Goal: Task Accomplishment & Management: Use online tool/utility

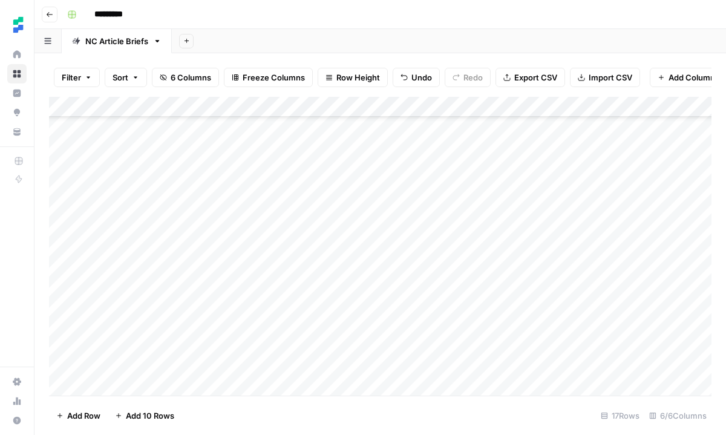
scroll to position [91, 0]
click at [189, 322] on div "Add Column" at bounding box center [380, 246] width 662 height 299
click at [525, 323] on div "Add Column" at bounding box center [380, 246] width 662 height 299
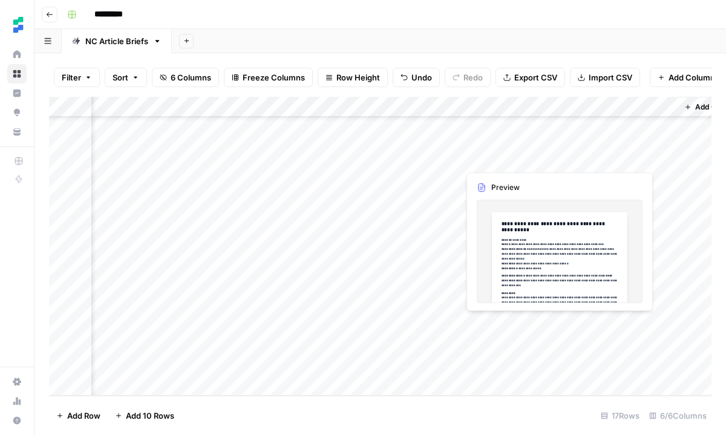
click at [522, 328] on div "Add Column" at bounding box center [380, 246] width 662 height 299
click at [506, 325] on div "Add Column" at bounding box center [380, 246] width 662 height 299
click at [506, 325] on div at bounding box center [513, 324] width 111 height 22
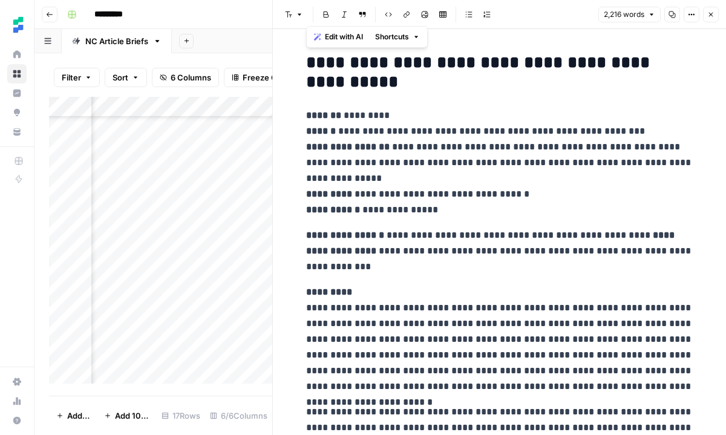
drag, startPoint x: 305, startPoint y: 65, endPoint x: 550, endPoint y: 477, distance: 478.9
click at [550, 434] on html "Ten Speed Home Browse Insights Opportunities Your Data Recent Grids DataRobot I…" at bounding box center [363, 217] width 726 height 435
click at [358, 86] on h2 "**********" at bounding box center [499, 72] width 387 height 39
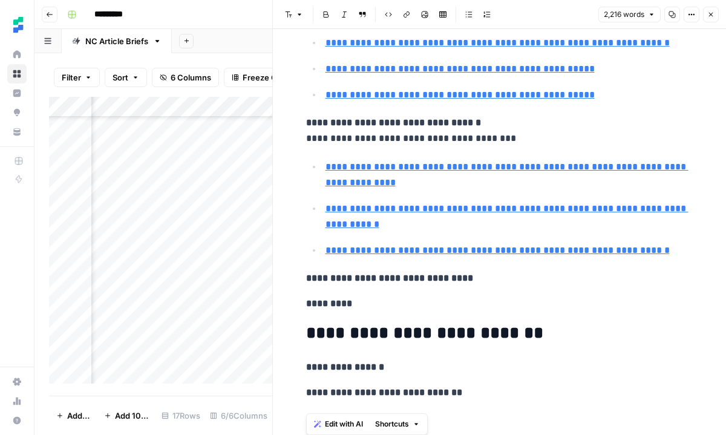
scroll to position [1246, 0]
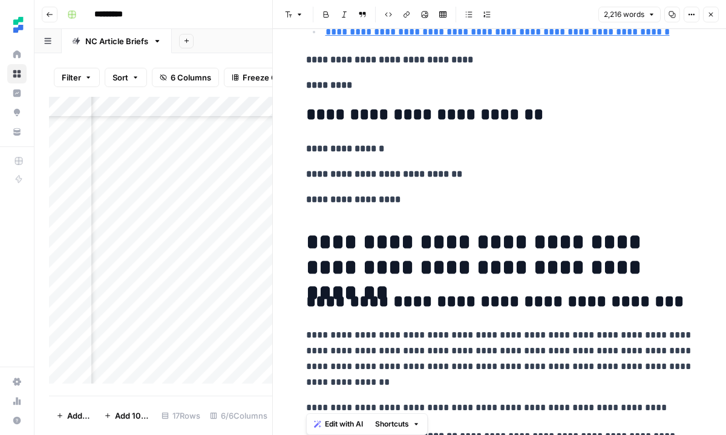
drag, startPoint x: 304, startPoint y: 62, endPoint x: 543, endPoint y: 460, distance: 464.0
click at [543, 434] on html "Ten Speed Home Browse Insights Opportunities Your Data Recent Grids DataRobot I…" at bounding box center [363, 217] width 726 height 435
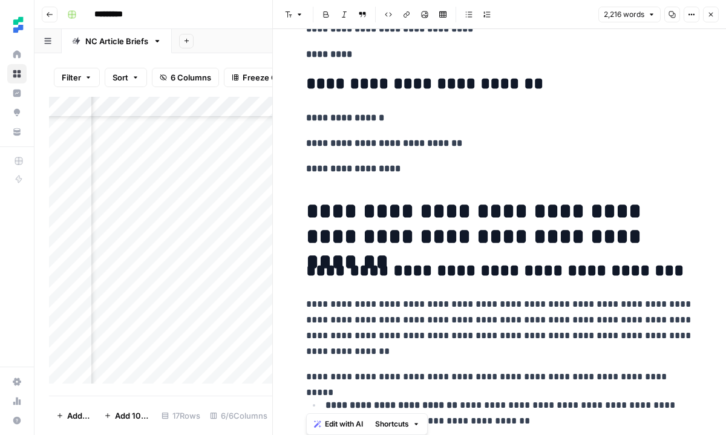
click at [591, 300] on p "**********" at bounding box center [499, 327] width 387 height 63
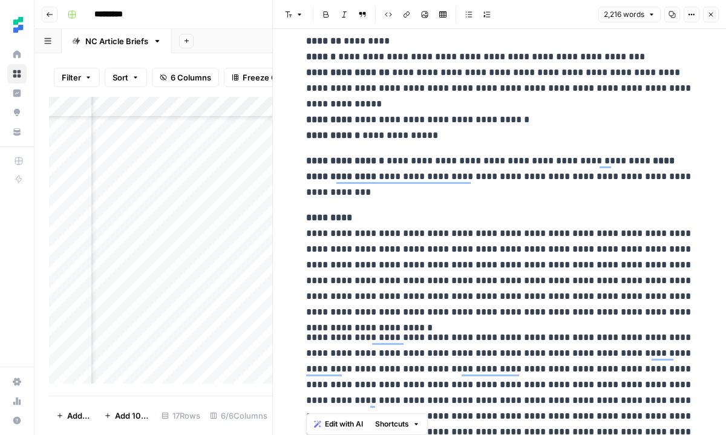
scroll to position [0, 0]
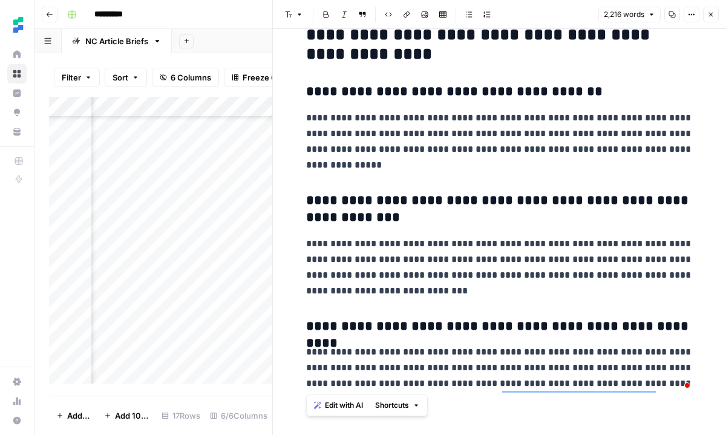
drag, startPoint x: 307, startPoint y: 62, endPoint x: 671, endPoint y: 386, distance: 486.7
copy div "**********"
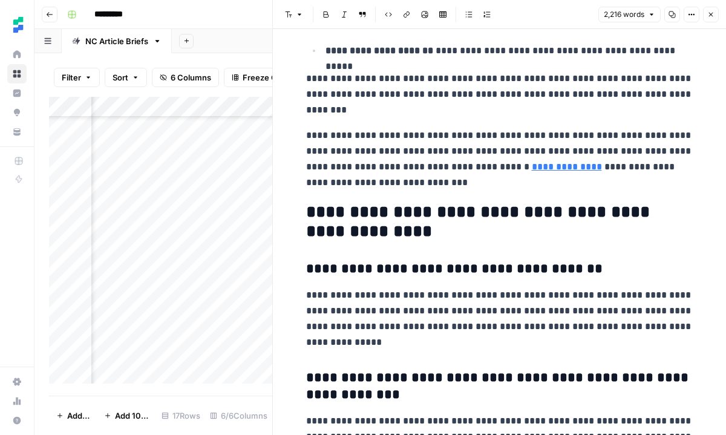
scroll to position [91, 0]
click at [711, 15] on icon "button" at bounding box center [711, 15] width 4 height 4
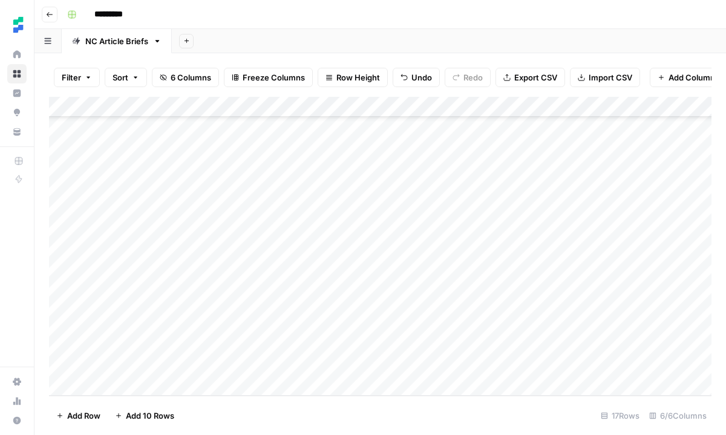
click at [545, 341] on div "Add Column" at bounding box center [380, 246] width 662 height 299
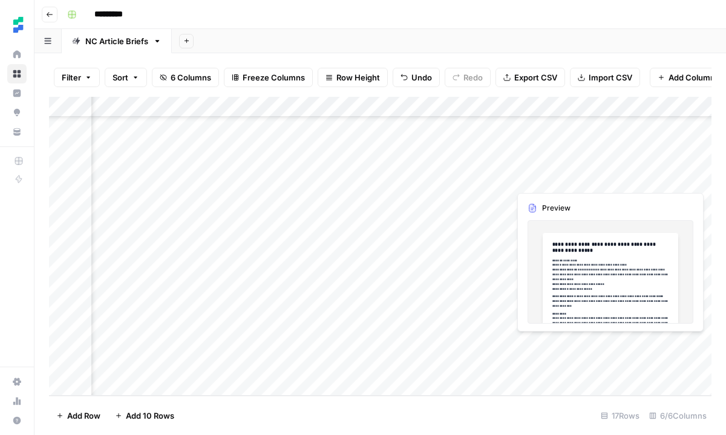
scroll to position [91, 191]
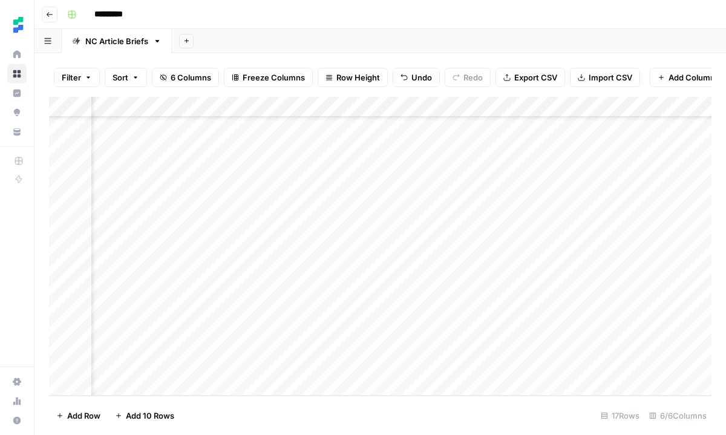
click at [608, 342] on div "Add Column" at bounding box center [380, 246] width 662 height 299
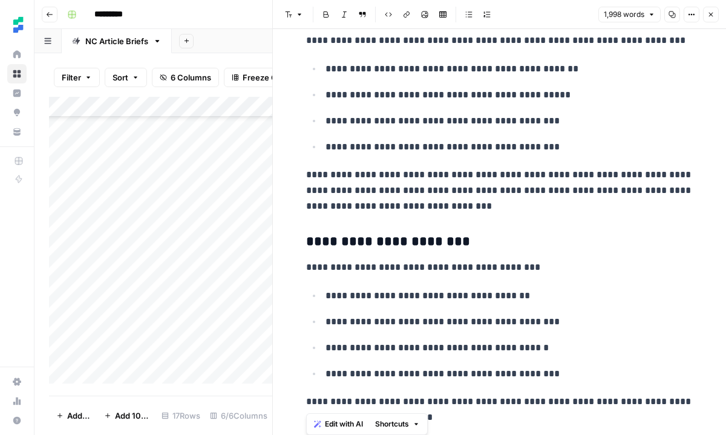
scroll to position [3119, 0]
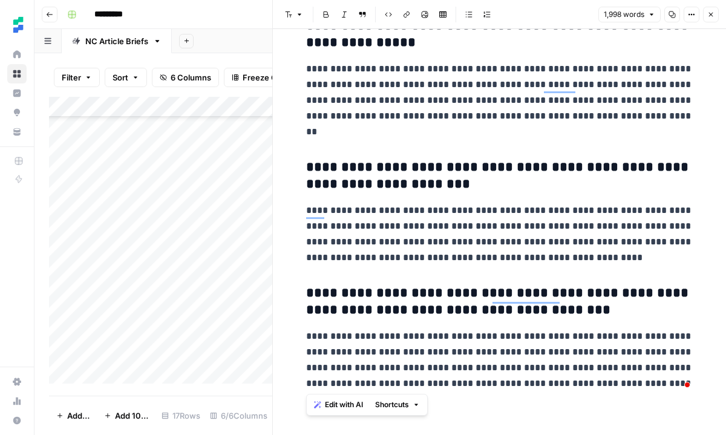
drag, startPoint x: 307, startPoint y: 61, endPoint x: 624, endPoint y: 377, distance: 447.8
copy div "**********"
click at [709, 18] on button "Close" at bounding box center [711, 15] width 16 height 16
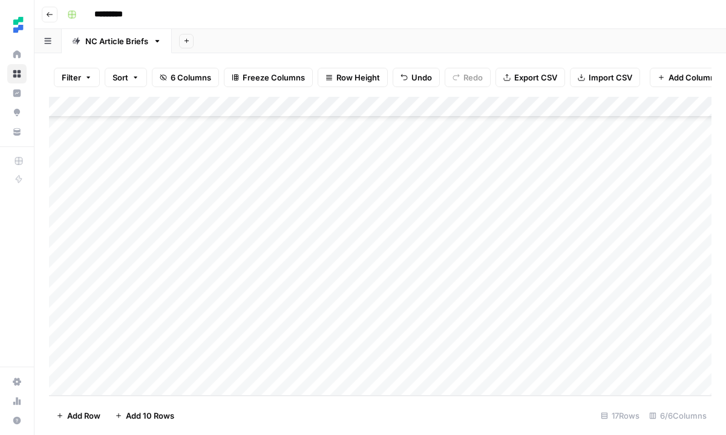
click at [135, 394] on div "Add Column" at bounding box center [380, 246] width 662 height 299
click at [151, 385] on textarea at bounding box center [188, 385] width 194 height 17
type textarea "**********"
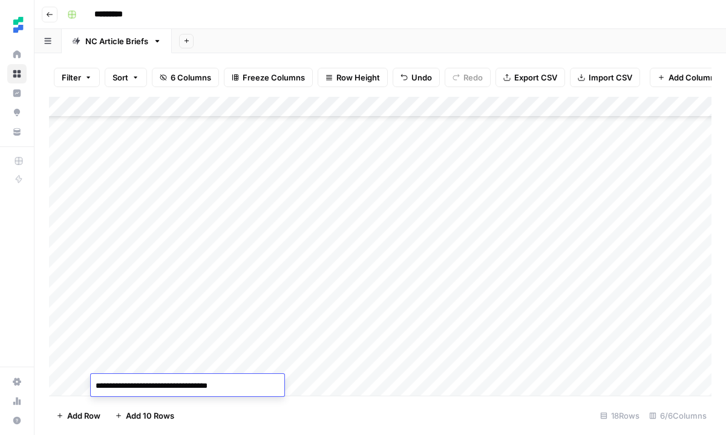
click at [415, 381] on div "Add Column" at bounding box center [380, 246] width 662 height 299
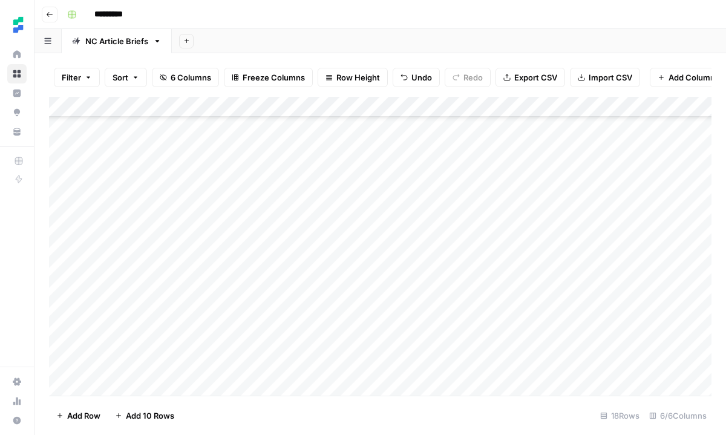
click at [415, 381] on div "Add Column" at bounding box center [380, 246] width 662 height 299
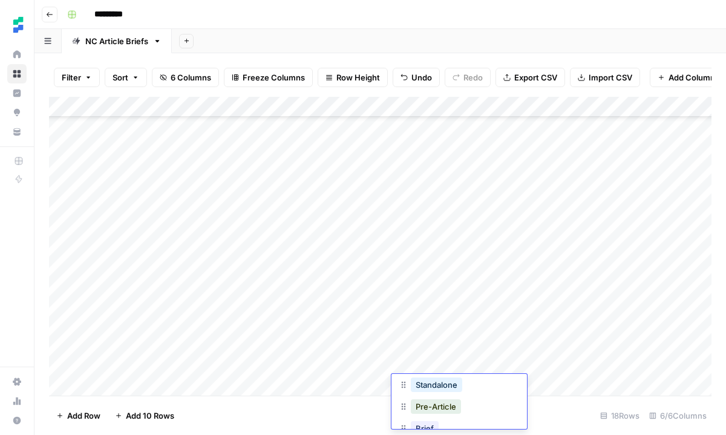
scroll to position [52, 0]
click at [457, 385] on button "Standalone" at bounding box center [436, 380] width 51 height 15
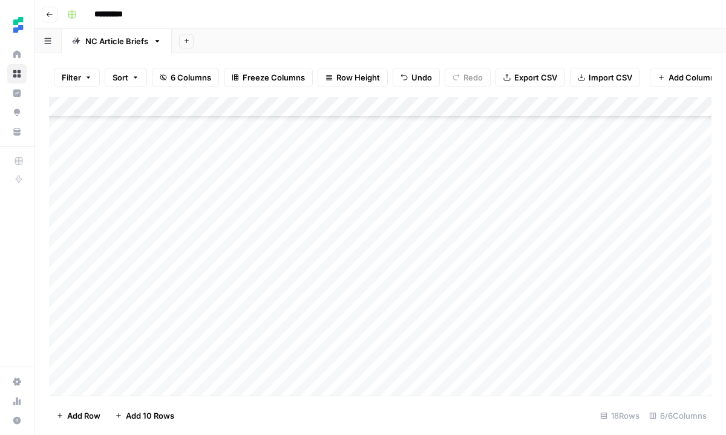
click at [621, 385] on div "Add Column" at bounding box center [380, 246] width 662 height 299
click at [497, 383] on div "Add Column" at bounding box center [380, 246] width 662 height 299
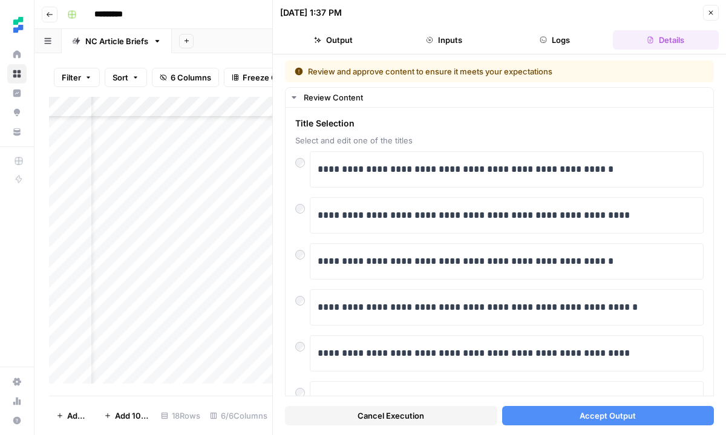
click at [547, 414] on button "Accept Output" at bounding box center [608, 415] width 212 height 19
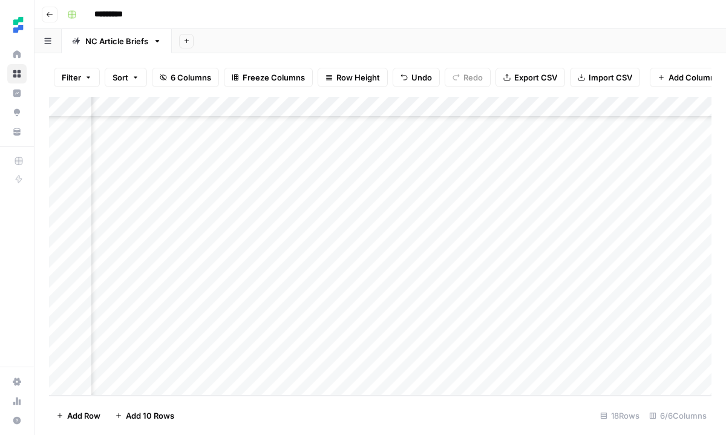
scroll to position [111, 0]
click at [543, 367] on div "Add Column" at bounding box center [380, 246] width 662 height 299
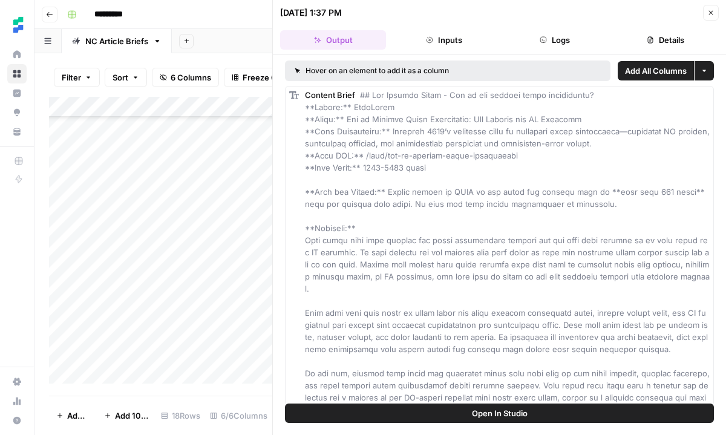
click at [716, 11] on button "Close" at bounding box center [711, 13] width 16 height 16
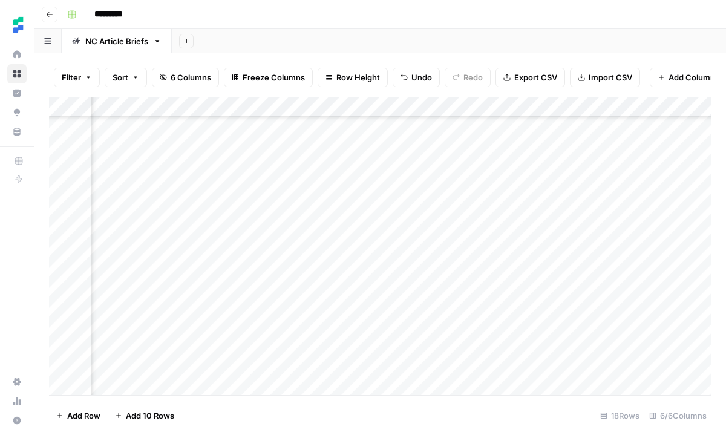
scroll to position [111, 218]
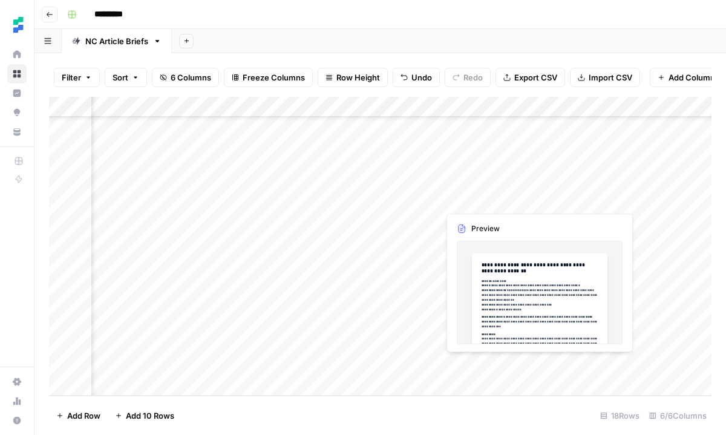
click at [590, 364] on div "Add Column" at bounding box center [380, 246] width 662 height 299
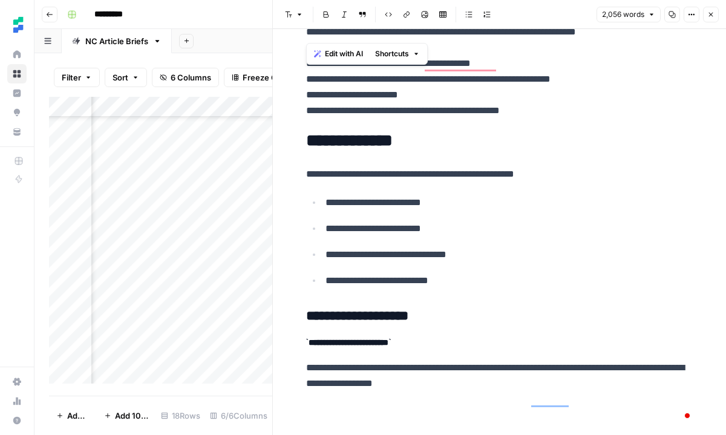
scroll to position [7123, 0]
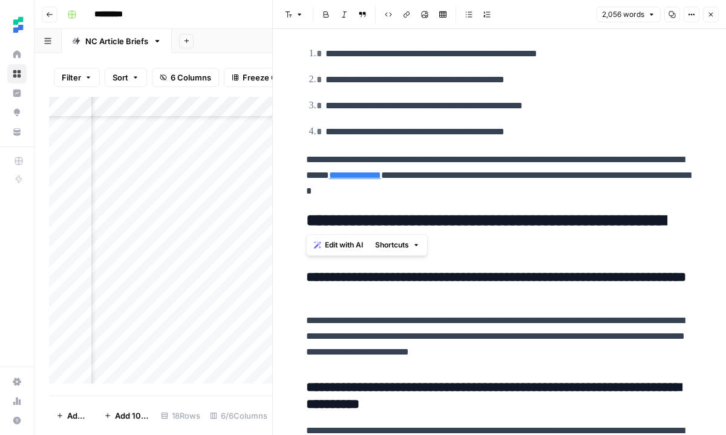
drag, startPoint x: 306, startPoint y: 115, endPoint x: 558, endPoint y: 226, distance: 274.9
copy div "**********"
